Goal: Check status

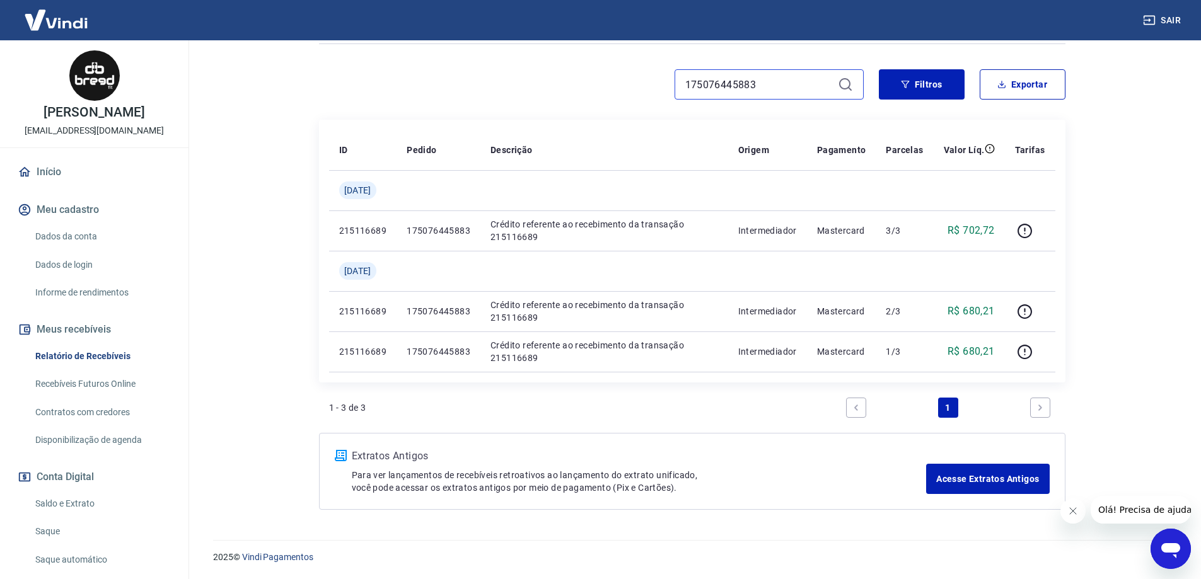
drag, startPoint x: 788, startPoint y: 86, endPoint x: 646, endPoint y: 86, distance: 141.8
click at [648, 86] on div "175076445883" at bounding box center [591, 84] width 545 height 30
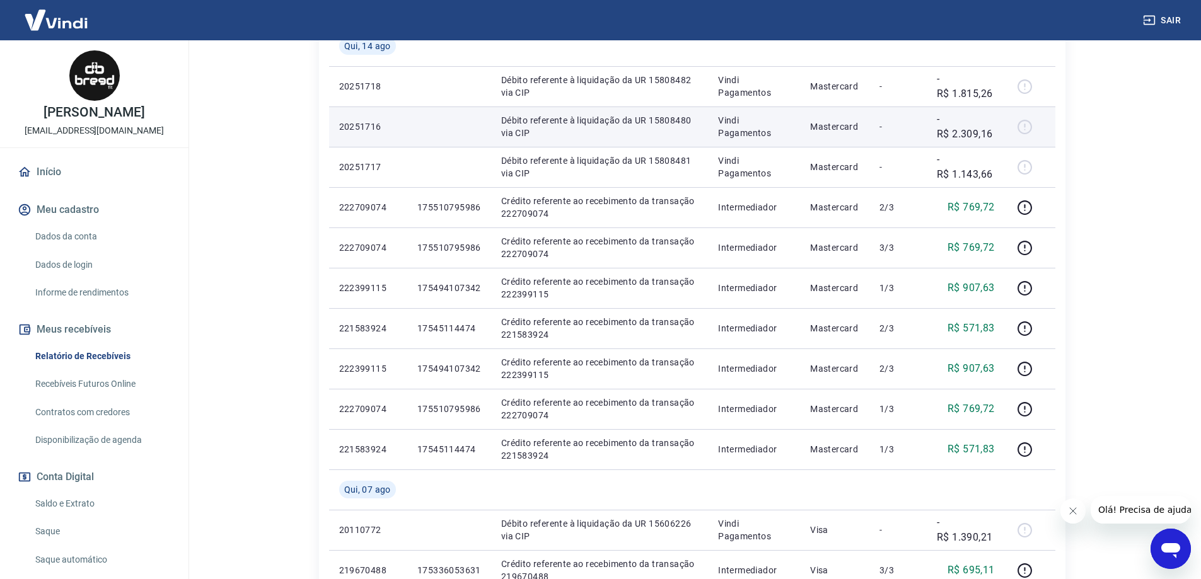
scroll to position [315, 0]
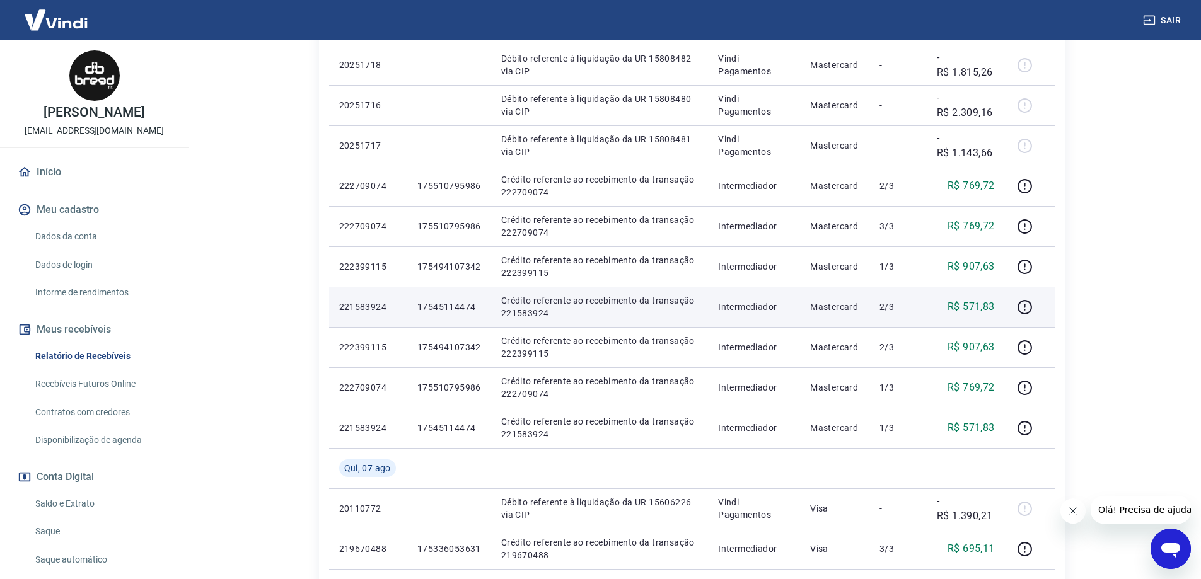
drag, startPoint x: 477, startPoint y: 303, endPoint x: 424, endPoint y: 304, distance: 53.0
click at [421, 303] on p "17545114474" at bounding box center [449, 307] width 64 height 13
click at [444, 307] on p "17545114474" at bounding box center [449, 307] width 64 height 13
drag, startPoint x: 474, startPoint y: 306, endPoint x: 415, endPoint y: 304, distance: 59.3
click at [415, 304] on td "17545114474" at bounding box center [449, 307] width 84 height 40
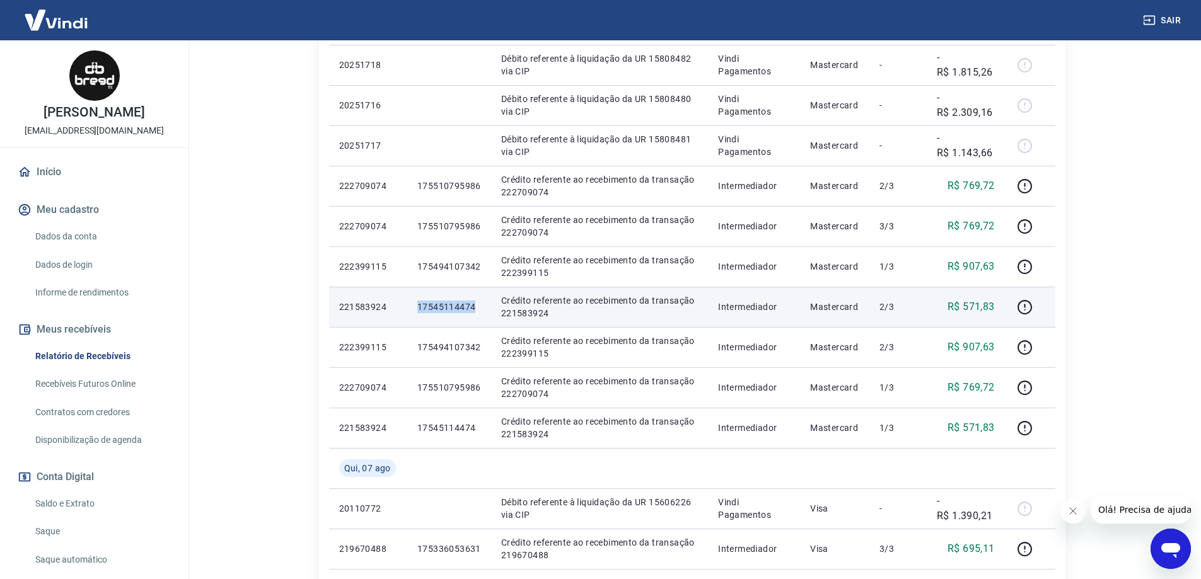
copy p "17545114474"
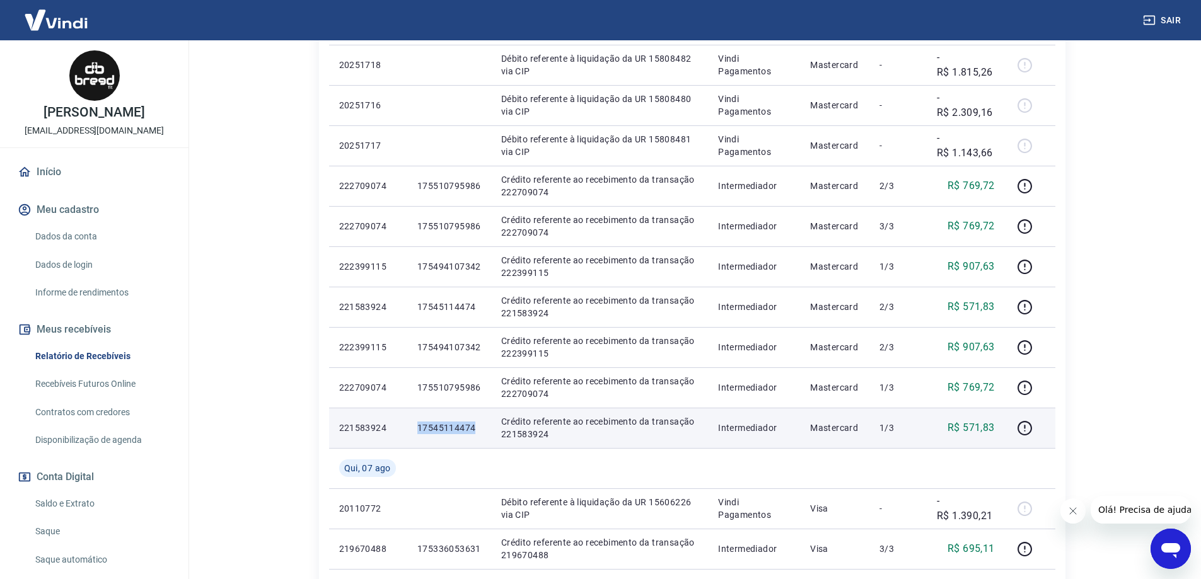
drag, startPoint x: 458, startPoint y: 425, endPoint x: 421, endPoint y: 429, distance: 37.4
click at [412, 429] on td "17545114474" at bounding box center [449, 428] width 84 height 40
copy p "17545114474"
click at [1021, 427] on icon "button" at bounding box center [1025, 428] width 16 height 16
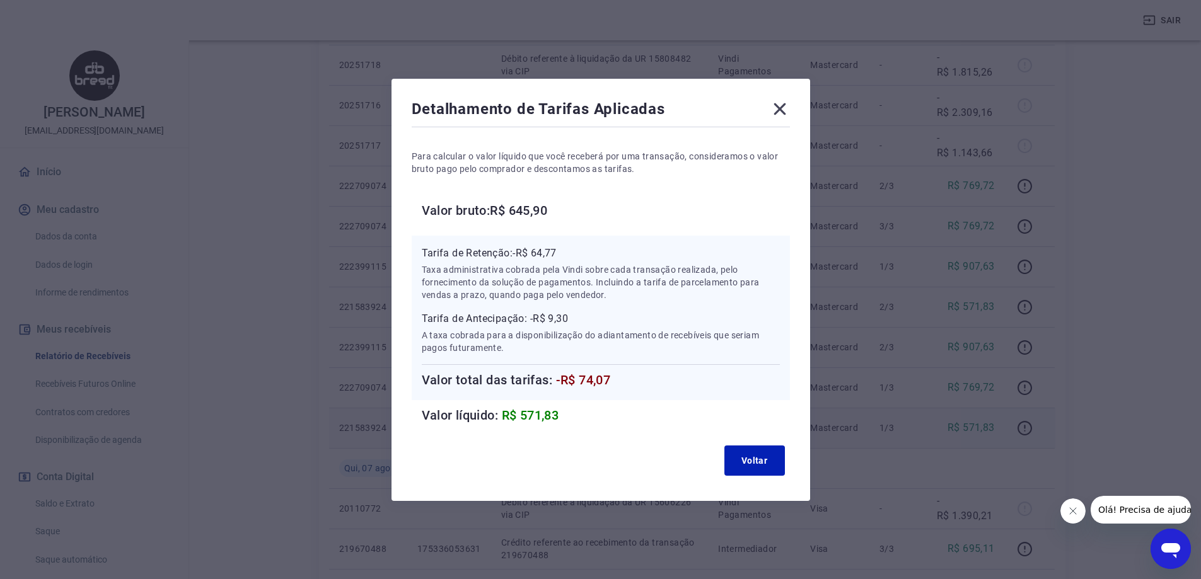
click at [784, 101] on icon at bounding box center [780, 109] width 20 height 20
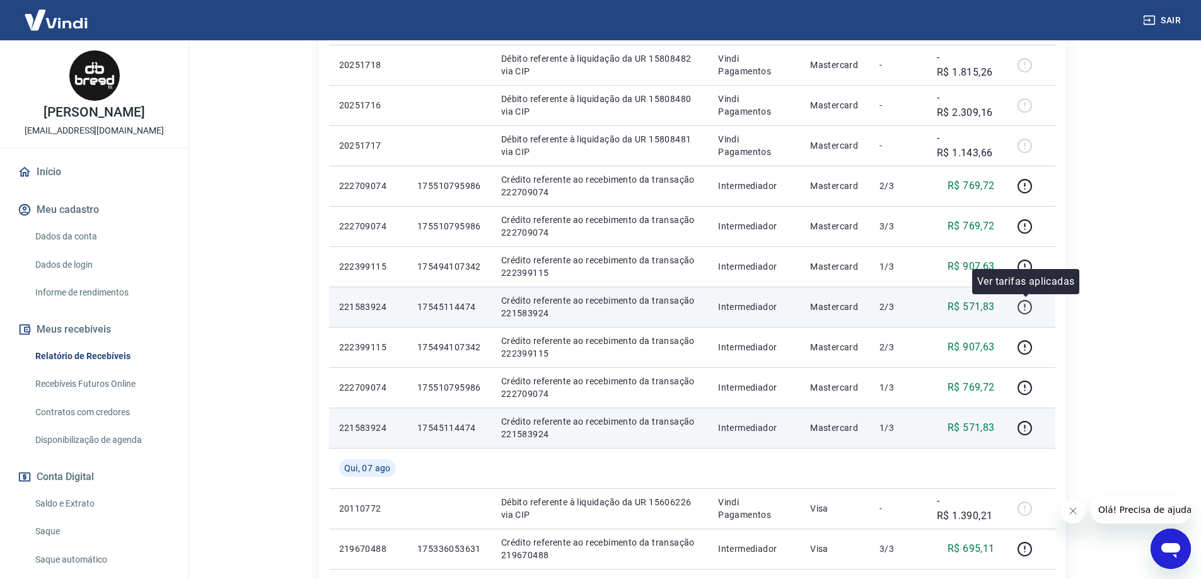
click at [1023, 307] on icon "button" at bounding box center [1025, 307] width 16 height 16
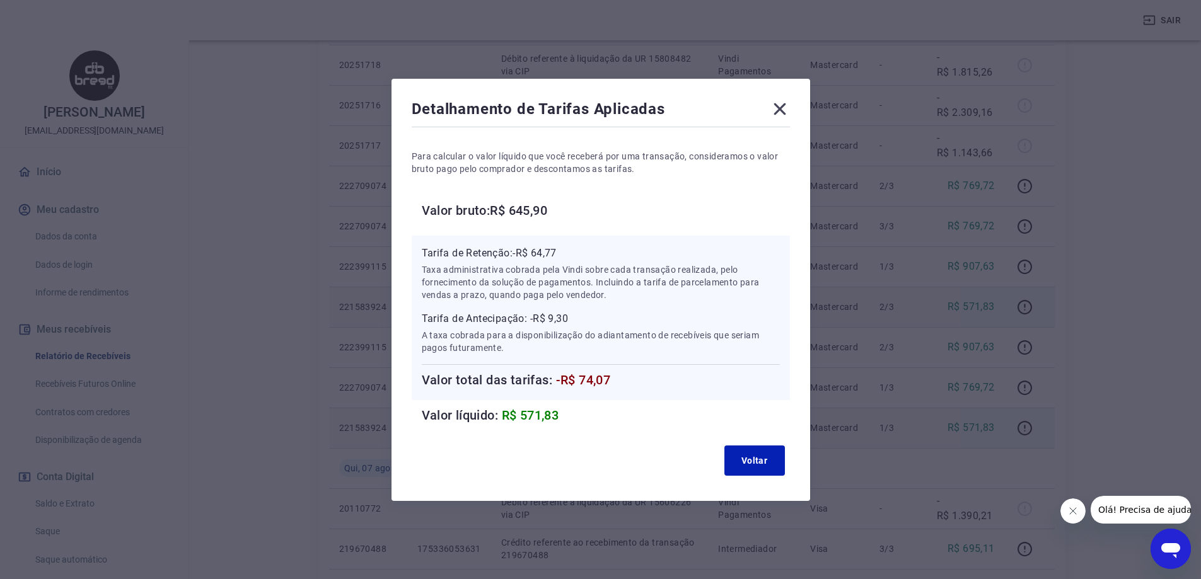
click at [789, 110] on icon at bounding box center [780, 109] width 20 height 20
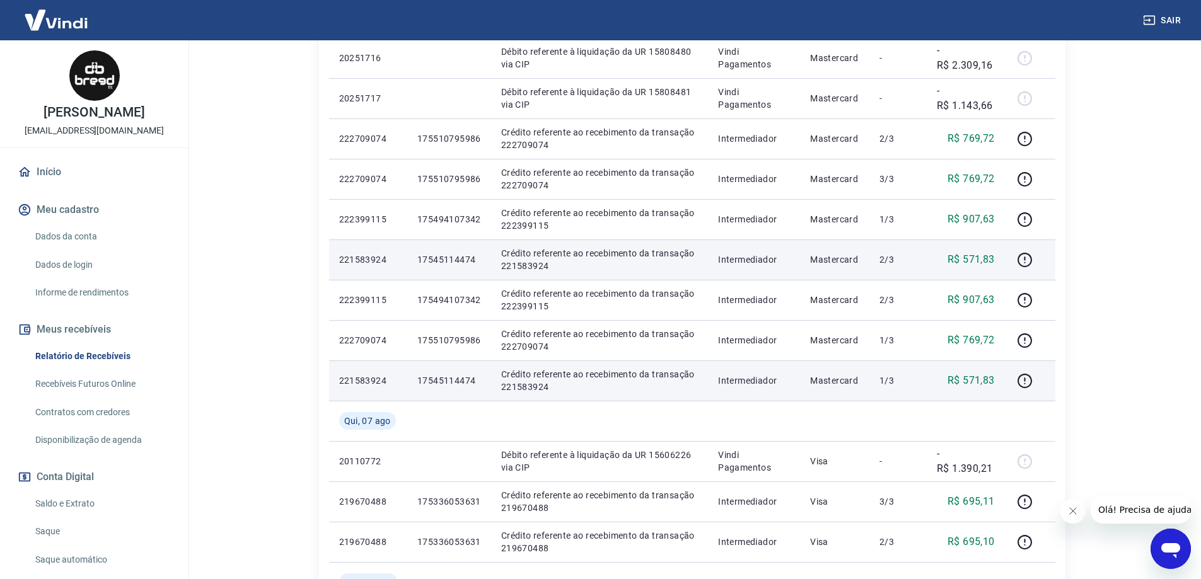
scroll to position [378, 0]
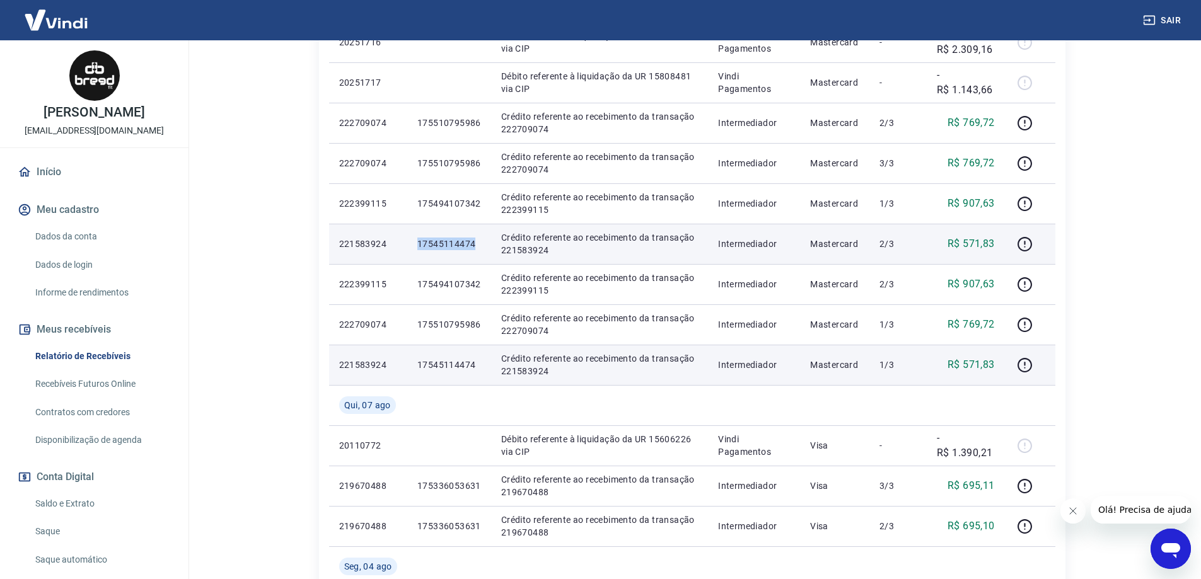
drag, startPoint x: 416, startPoint y: 241, endPoint x: 477, endPoint y: 236, distance: 61.4
click at [477, 236] on td "17545114474" at bounding box center [449, 244] width 84 height 40
copy p "17545114474"
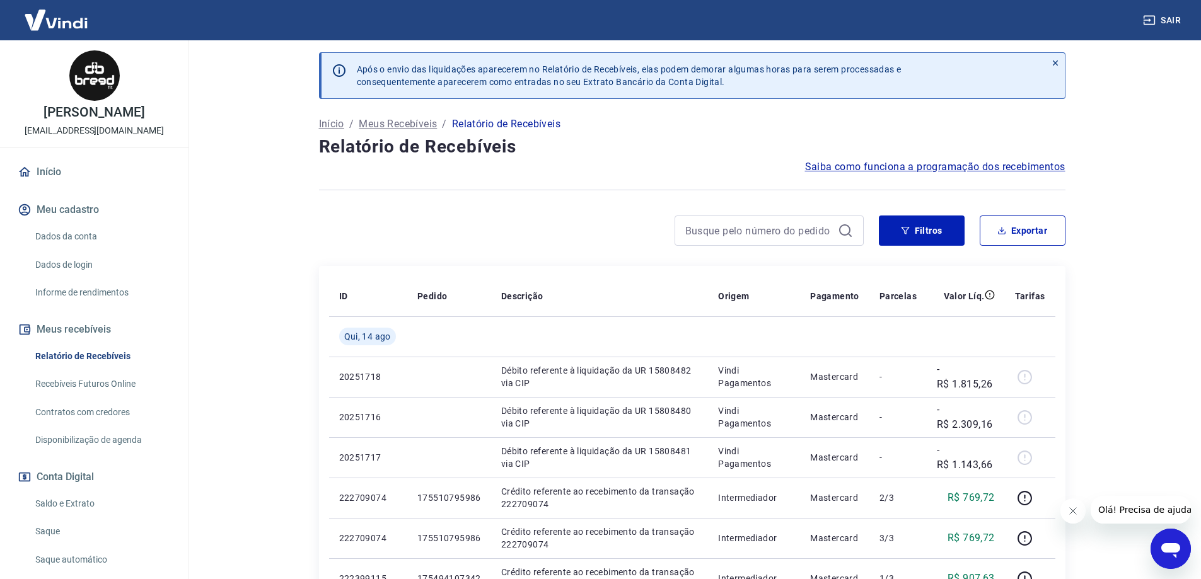
scroll to position [0, 0]
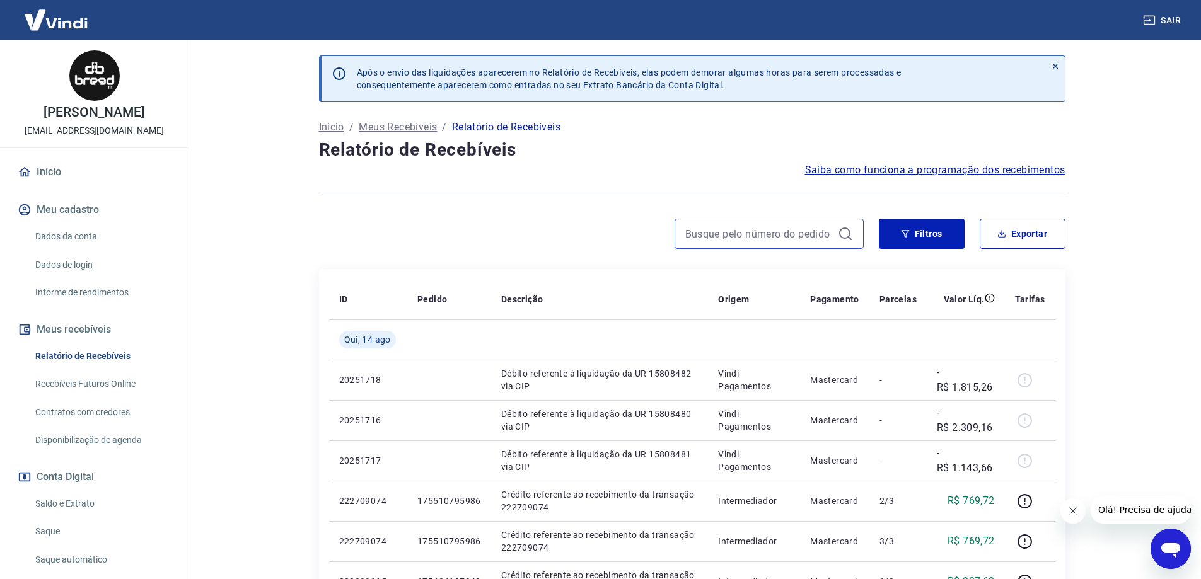
paste input "3209"
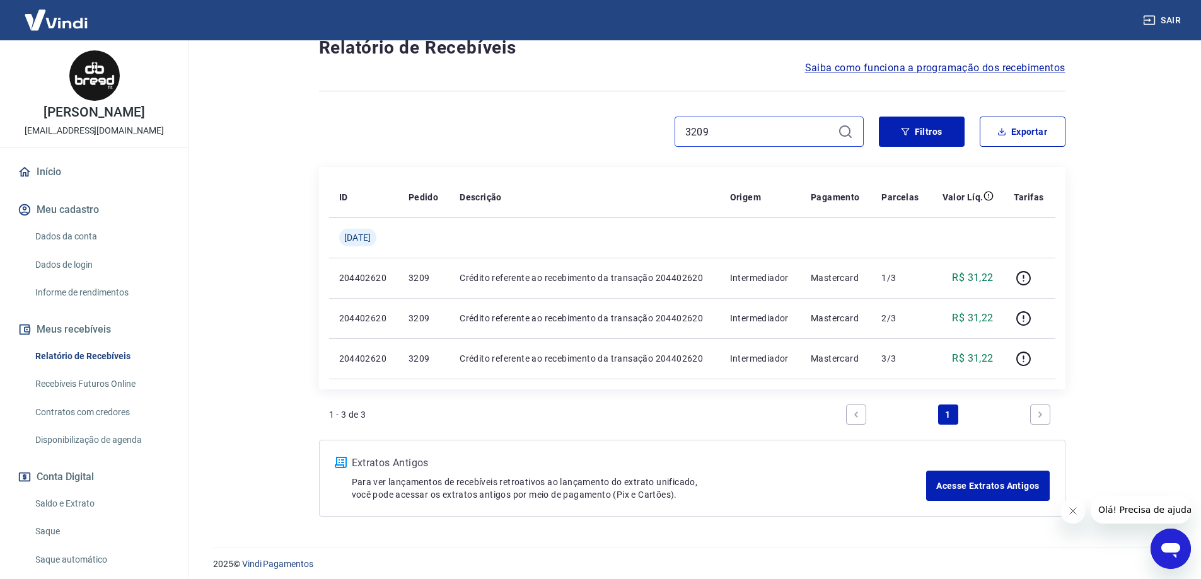
scroll to position [109, 0]
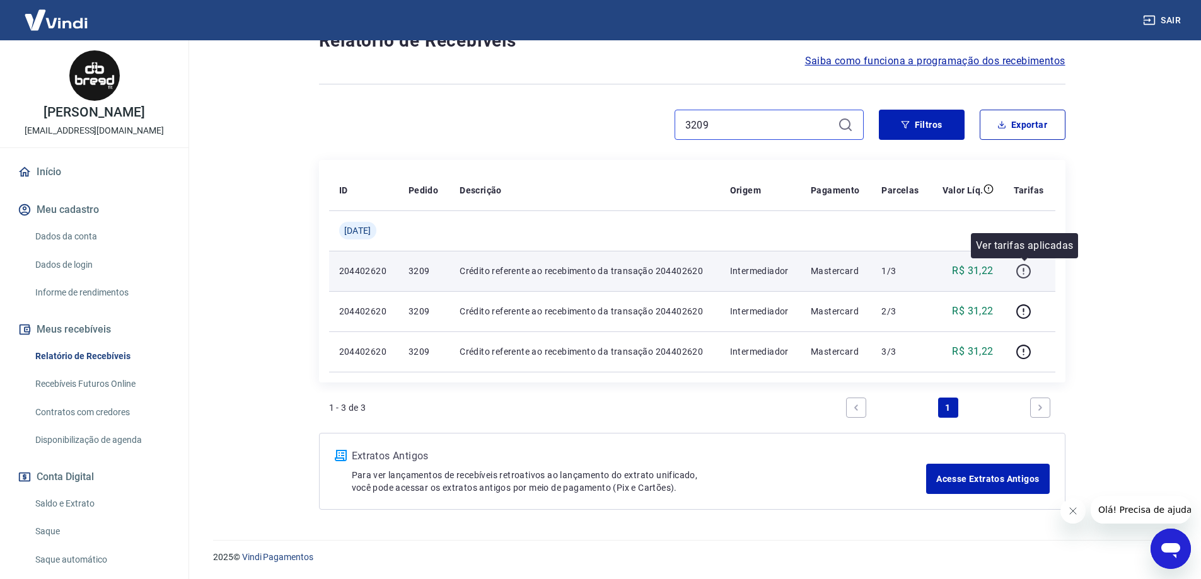
type input "3209"
click at [1021, 270] on icon "button" at bounding box center [1024, 271] width 16 height 16
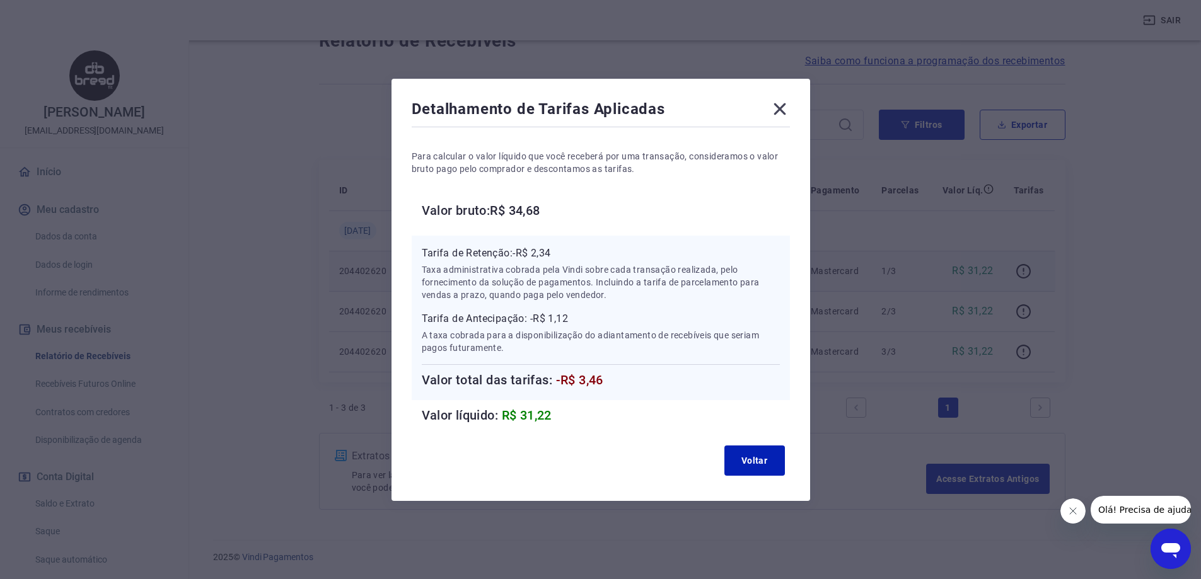
click at [785, 112] on icon at bounding box center [779, 109] width 12 height 12
